Goal: Browse casually

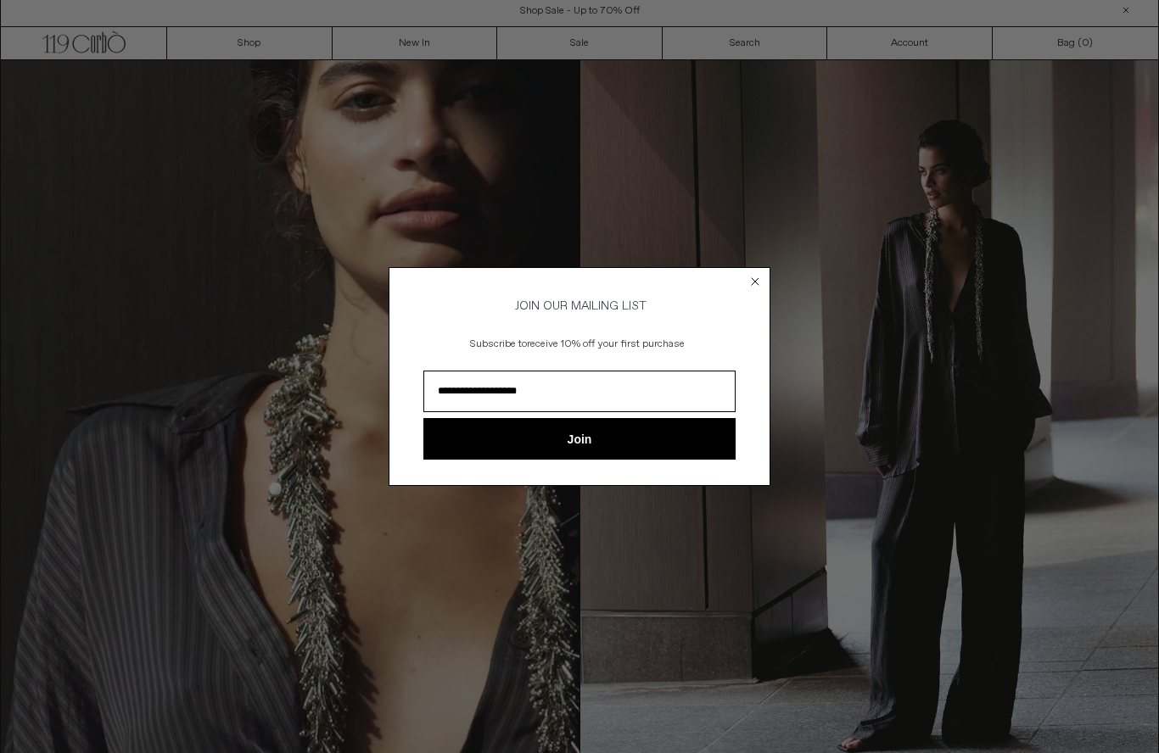
type input "**********"
click at [591, 460] on button "Join" at bounding box center [579, 439] width 312 height 42
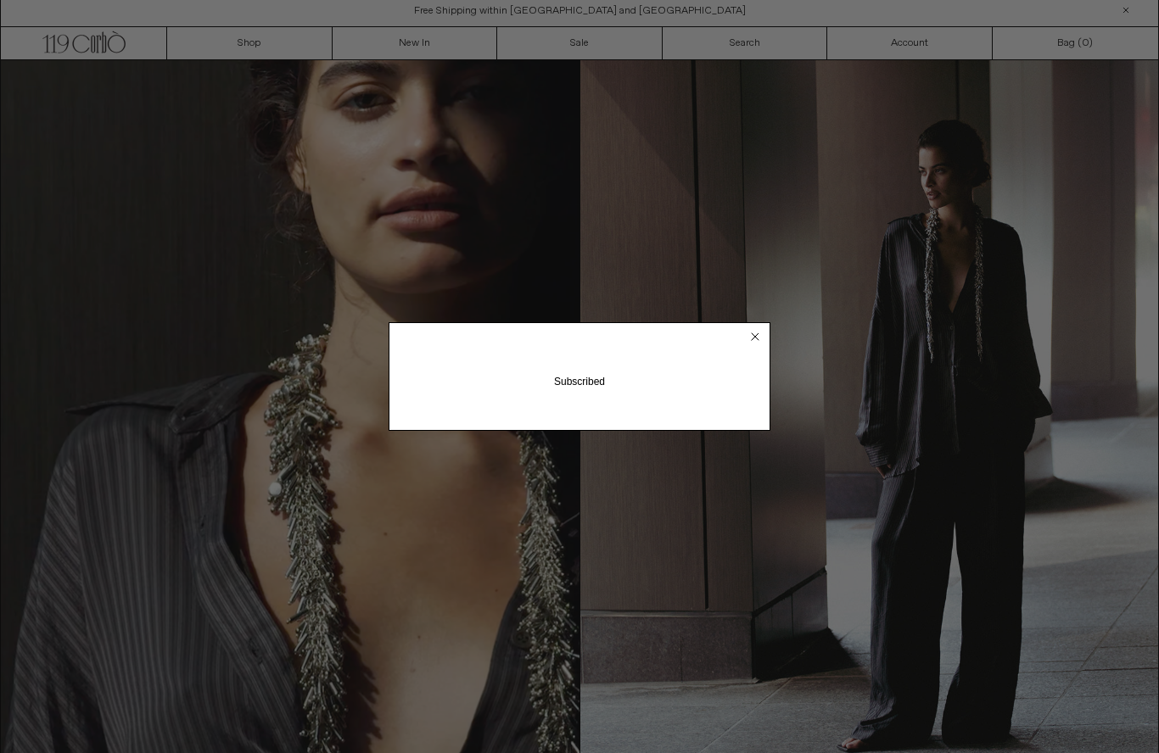
click at [758, 345] on circle "Close dialog" at bounding box center [755, 337] width 16 height 16
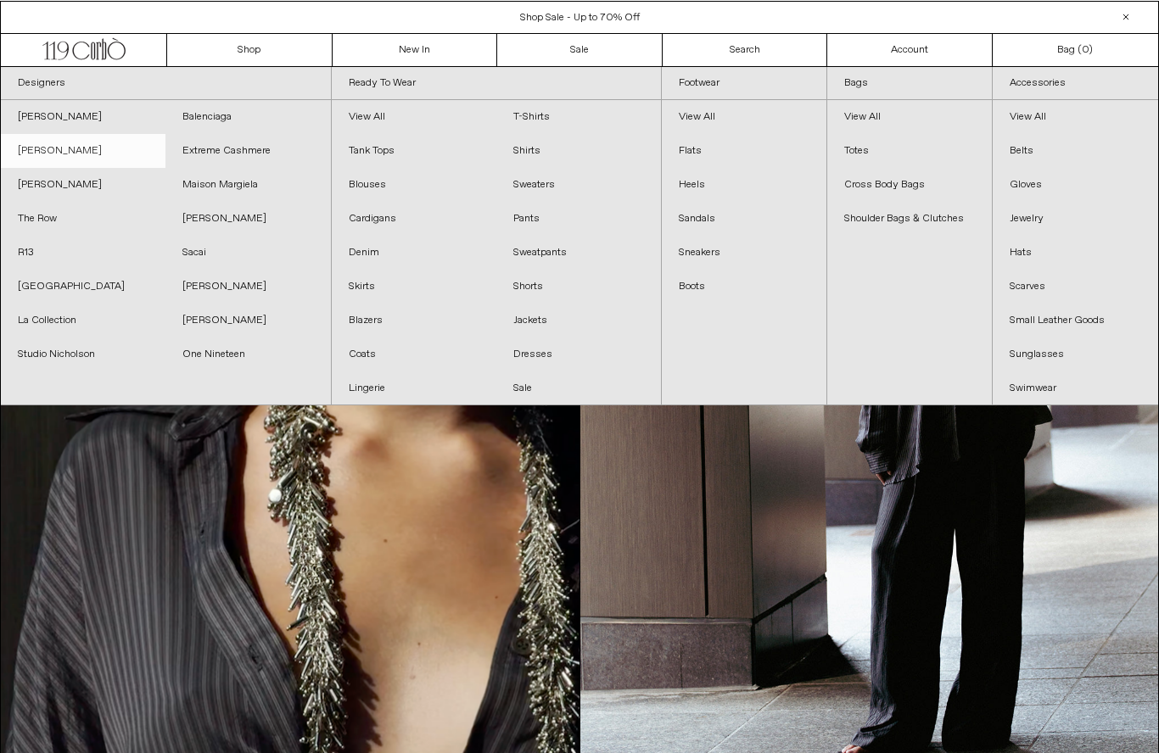
click at [74, 145] on link "[PERSON_NAME]" at bounding box center [83, 150] width 165 height 34
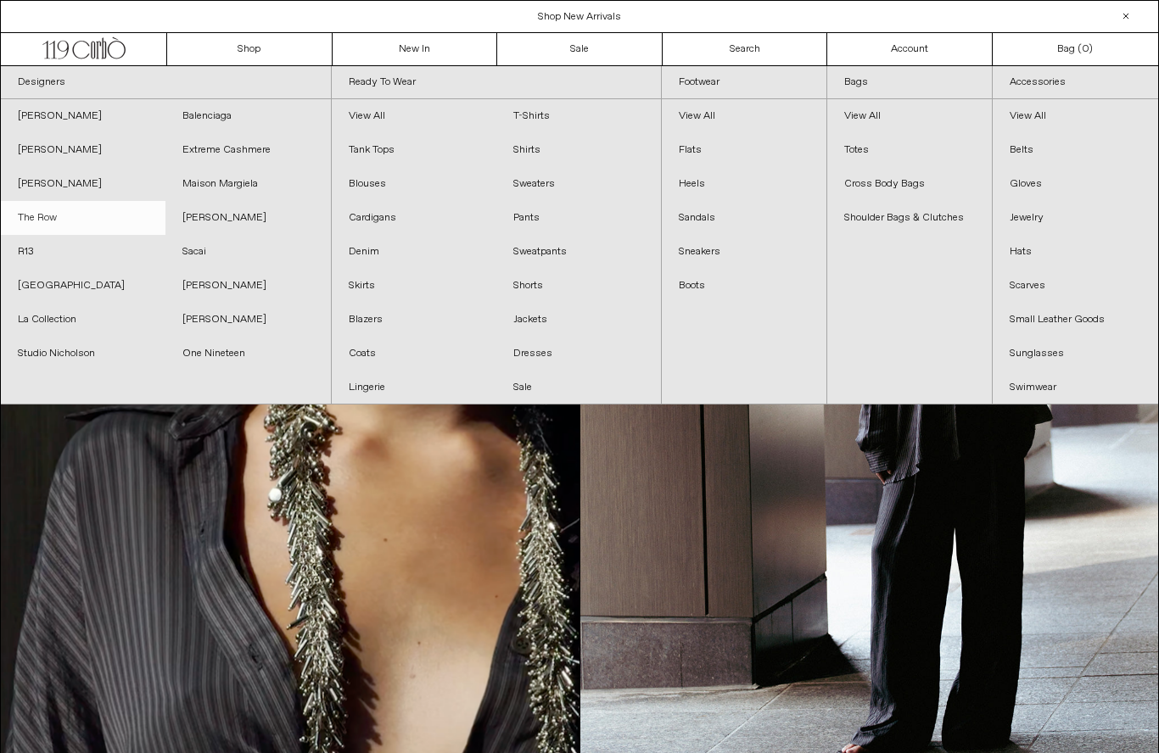
click at [44, 220] on link "The Row" at bounding box center [83, 218] width 165 height 34
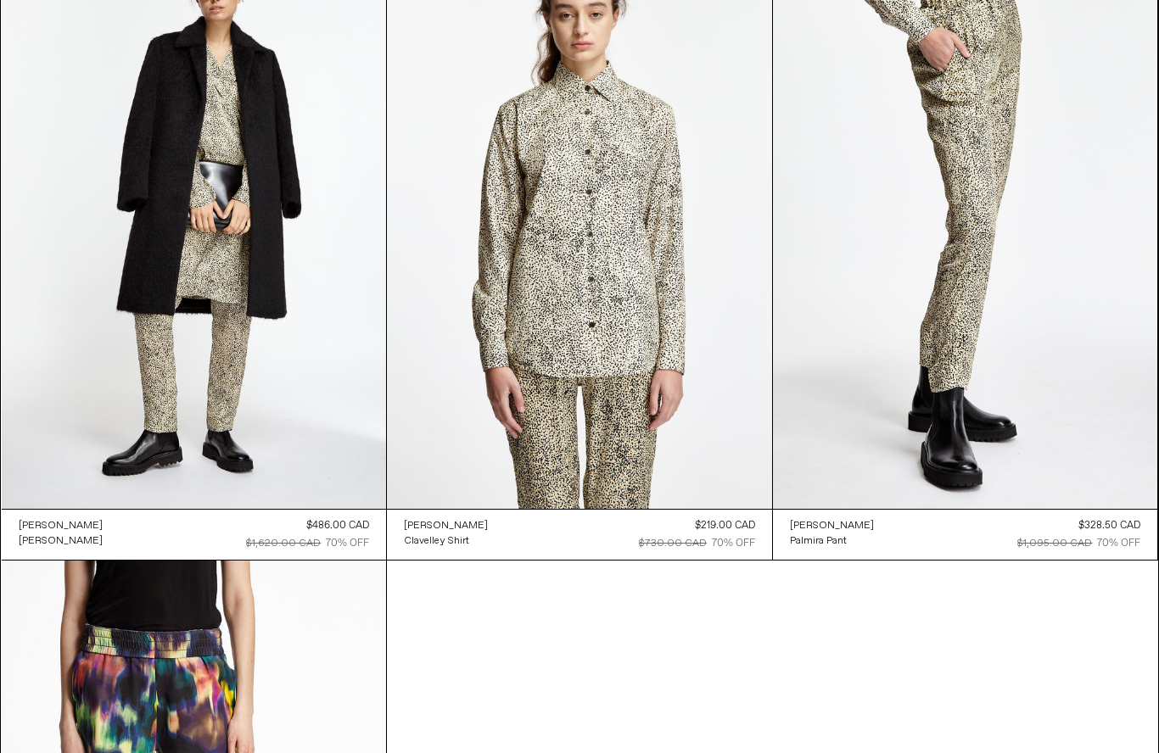
scroll to position [10788, 0]
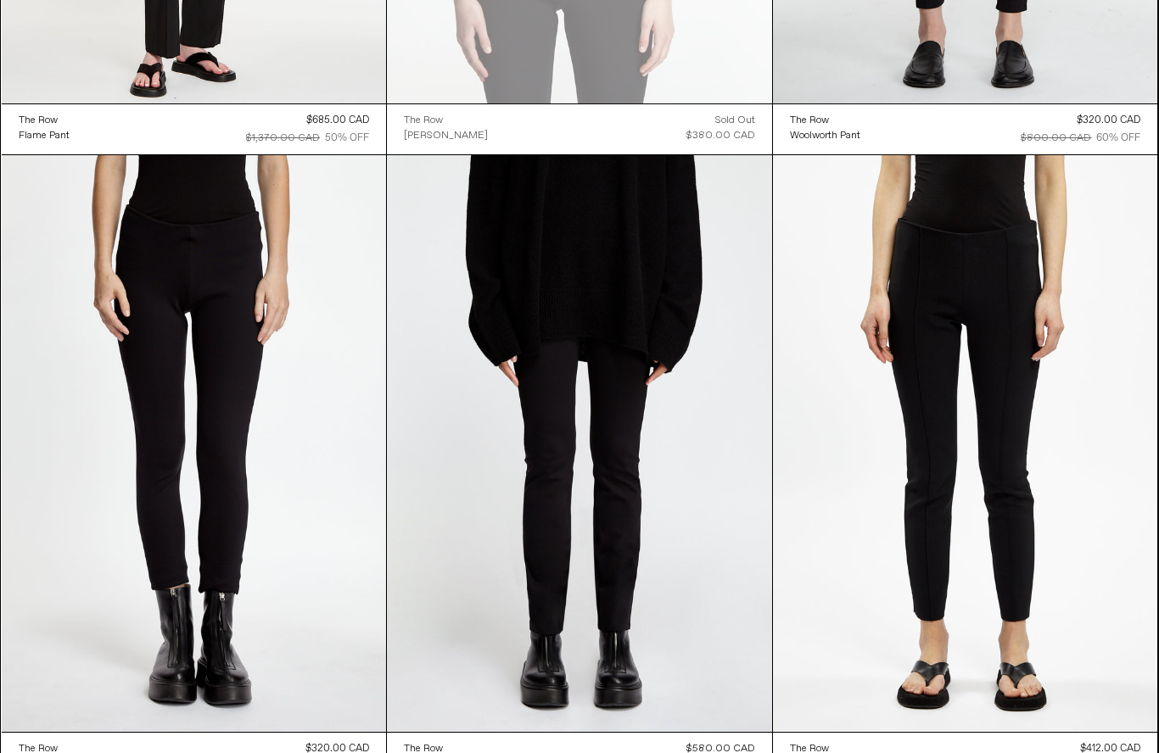
scroll to position [20082, 0]
